Goal: Task Accomplishment & Management: Use online tool/utility

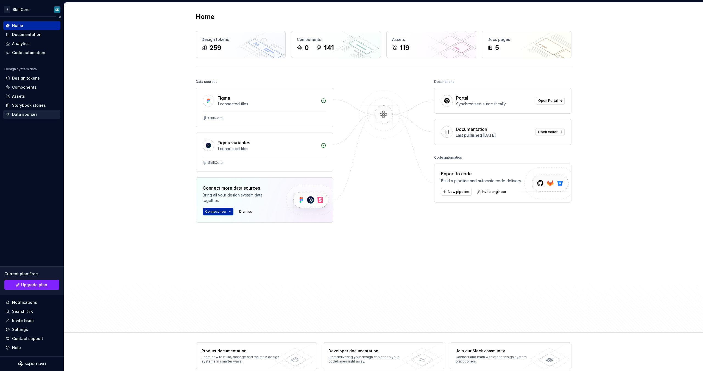
click at [30, 113] on div "Data sources" at bounding box center [25, 114] width 26 height 5
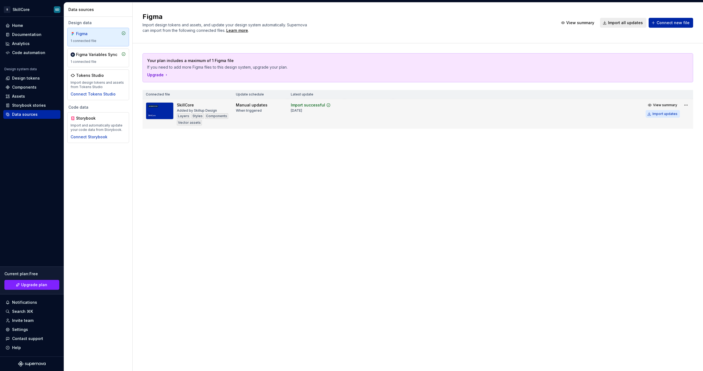
click at [662, 113] on div "Import updates" at bounding box center [664, 114] width 25 height 4
click at [18, 26] on div "Home" at bounding box center [17, 25] width 11 height 5
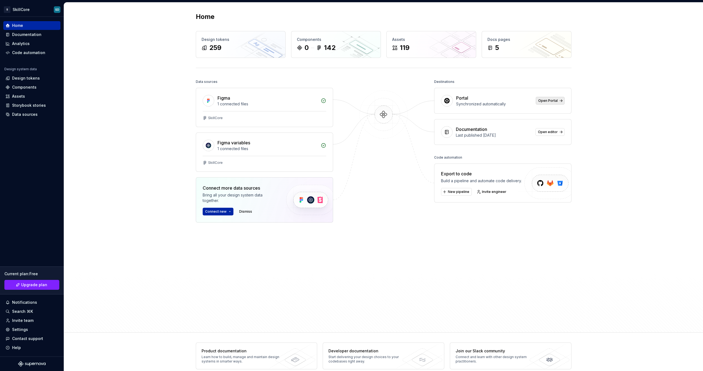
click at [549, 99] on span "Open Portal" at bounding box center [547, 101] width 19 height 4
